Goal: Navigation & Orientation: Find specific page/section

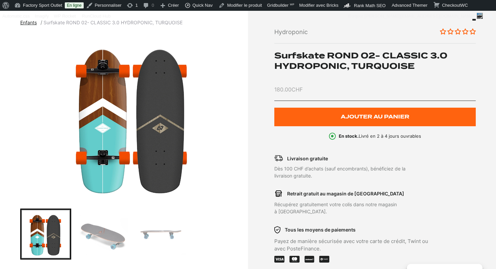
scroll to position [29, 0]
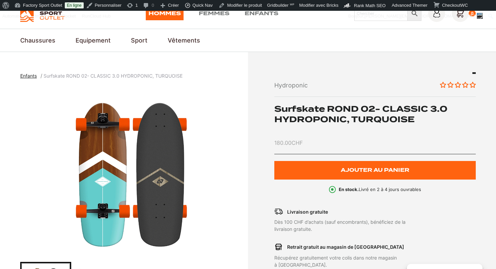
click at [337, 116] on h1 "Surfskate ROND 02- CLASSIC 3.0 HYDROPONIC, TURQUOISE" at bounding box center [376, 114] width 202 height 21
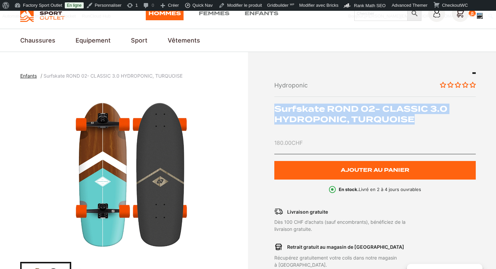
click at [337, 116] on h1 "Surfskate ROND 02- CLASSIC 3.0 HYDROPONIC, TURQUOISE" at bounding box center [376, 114] width 202 height 21
copy div "Surfskate ROND 02- CLASSIC 3.0 HYDROPONIC, TURQUOISE"
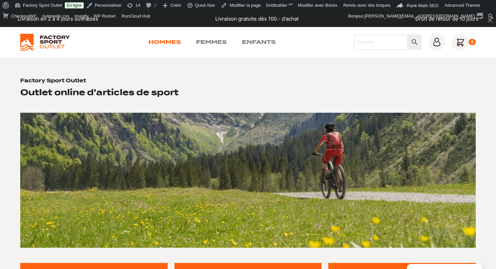
click at [168, 46] on link "Hommes" at bounding box center [165, 42] width 32 height 8
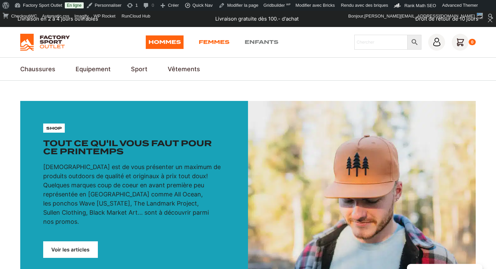
click at [215, 41] on link "Femmes" at bounding box center [214, 42] width 31 height 14
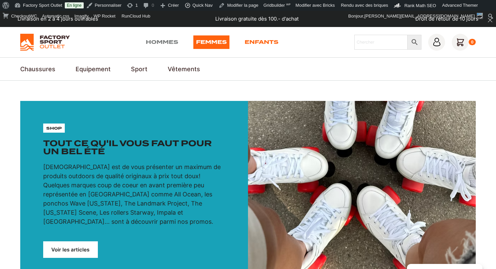
click at [269, 40] on link "Enfants" at bounding box center [262, 42] width 34 height 14
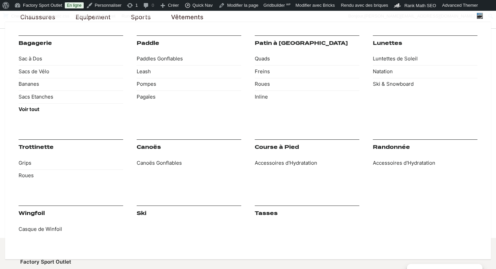
scroll to position [71, 0]
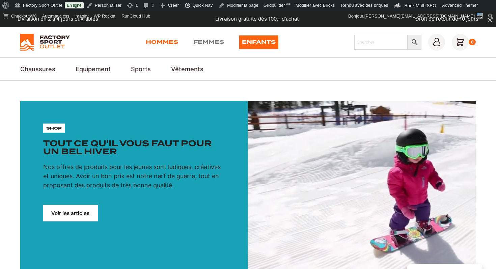
click at [166, 42] on link "Hommes" at bounding box center [162, 42] width 32 height 14
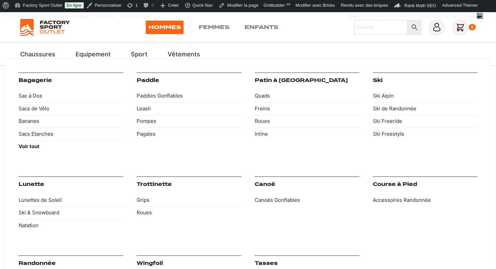
scroll to position [12, 0]
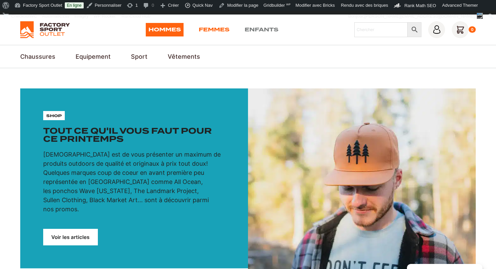
click at [207, 28] on link "Femmes" at bounding box center [214, 30] width 31 height 14
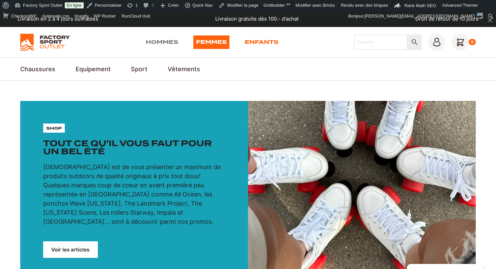
click at [261, 43] on link "Enfants" at bounding box center [262, 42] width 34 height 14
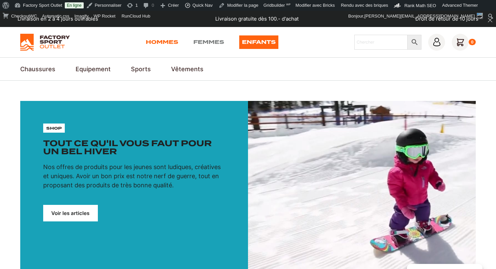
click at [161, 43] on link "Hommes" at bounding box center [162, 42] width 32 height 14
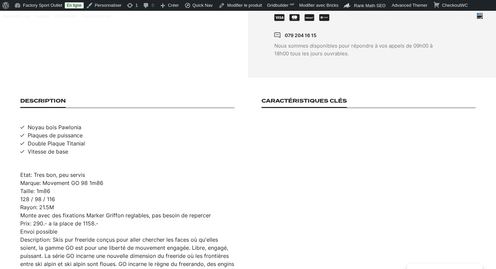
scroll to position [392, 0]
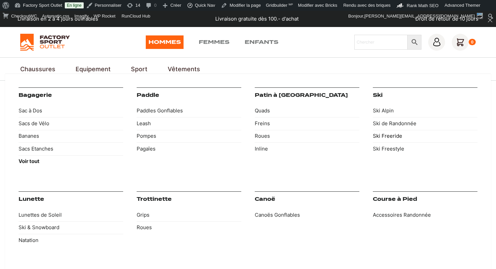
click at [388, 136] on link "Ski Freeride" at bounding box center [425, 136] width 105 height 13
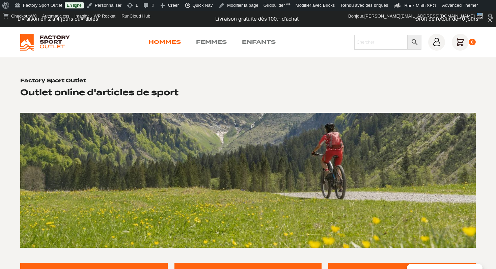
click at [164, 43] on link "Hommes" at bounding box center [165, 42] width 32 height 8
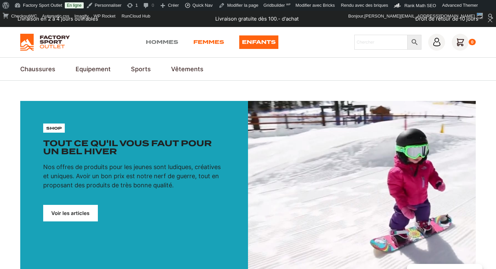
click at [219, 46] on link "Femmes" at bounding box center [208, 42] width 31 height 14
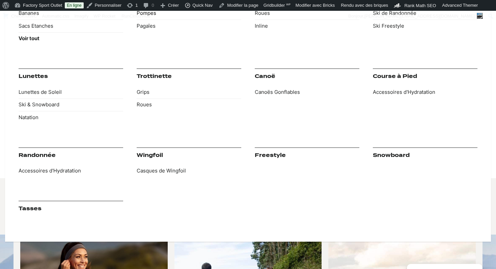
scroll to position [137, 0]
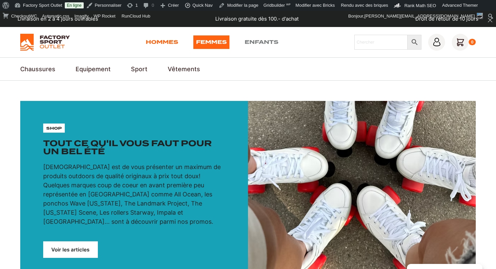
click at [161, 43] on link "Hommes" at bounding box center [162, 42] width 32 height 14
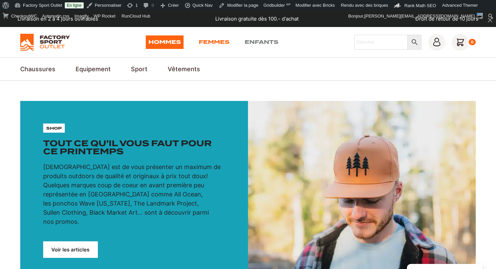
click at [218, 41] on link "Femmes" at bounding box center [214, 42] width 31 height 14
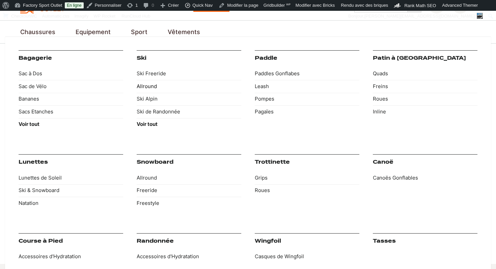
scroll to position [34, 0]
